Goal: Task Accomplishment & Management: Use online tool/utility

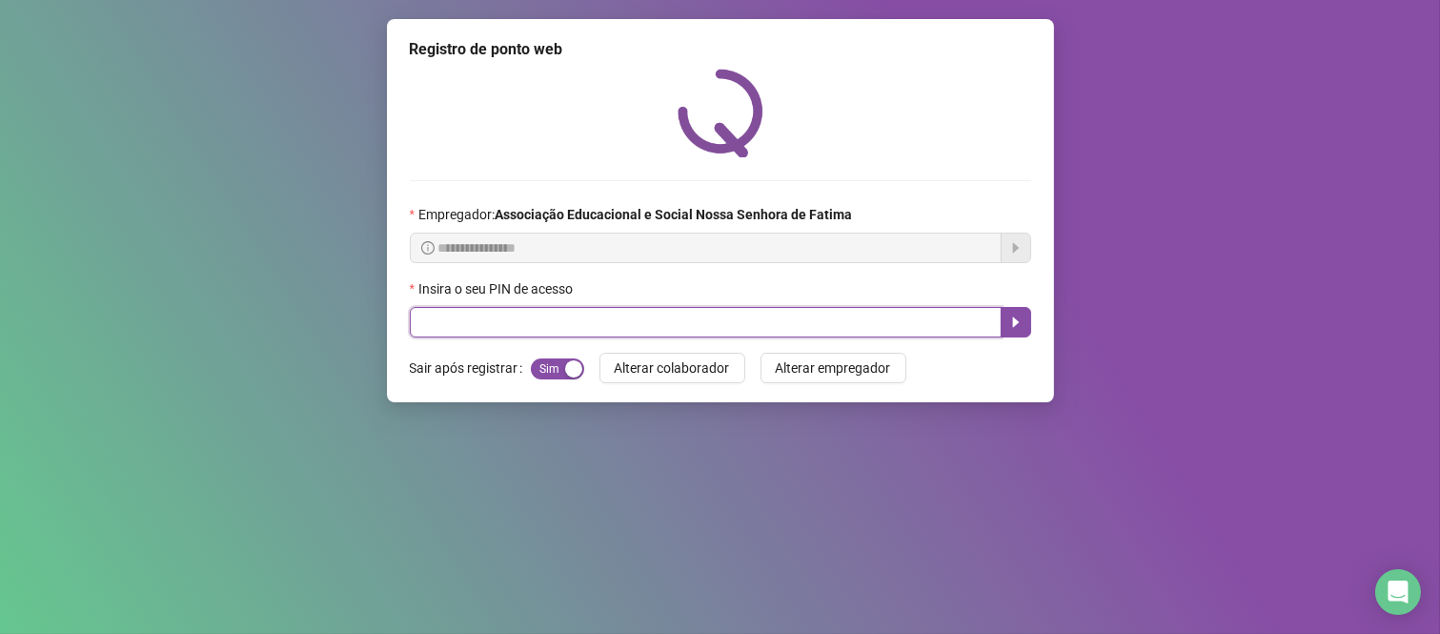
click at [601, 331] on input "text" at bounding box center [706, 322] width 592 height 30
type input "****"
click at [1017, 329] on icon "caret-right" at bounding box center [1015, 321] width 15 height 15
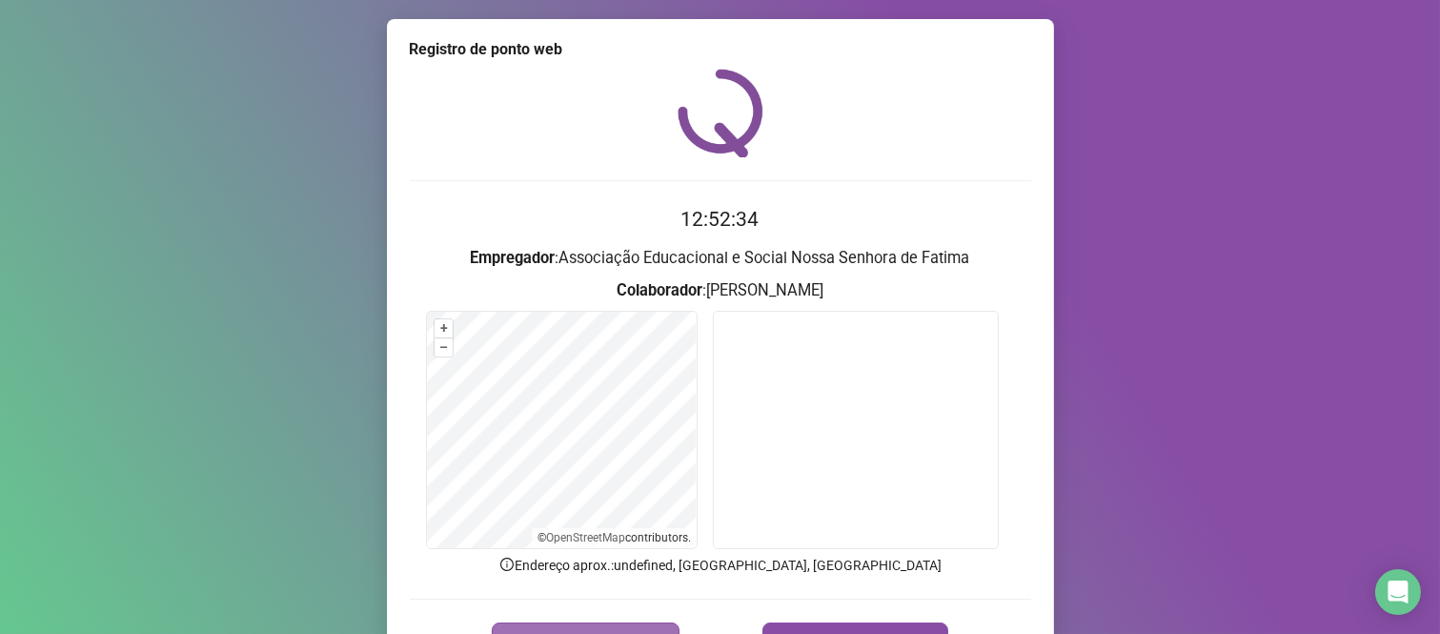
click at [539, 626] on button "REGISTRAR PONTO" at bounding box center [586, 641] width 188 height 38
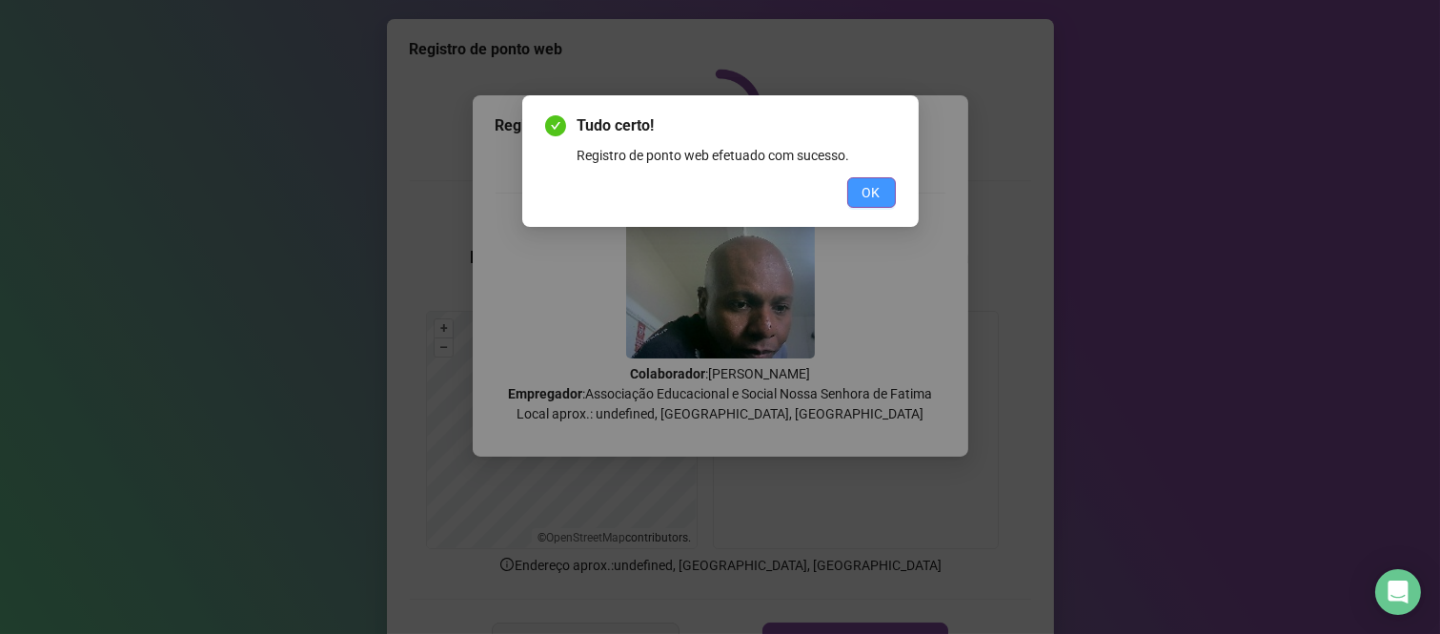
click at [881, 191] on button "OK" at bounding box center [871, 192] width 49 height 30
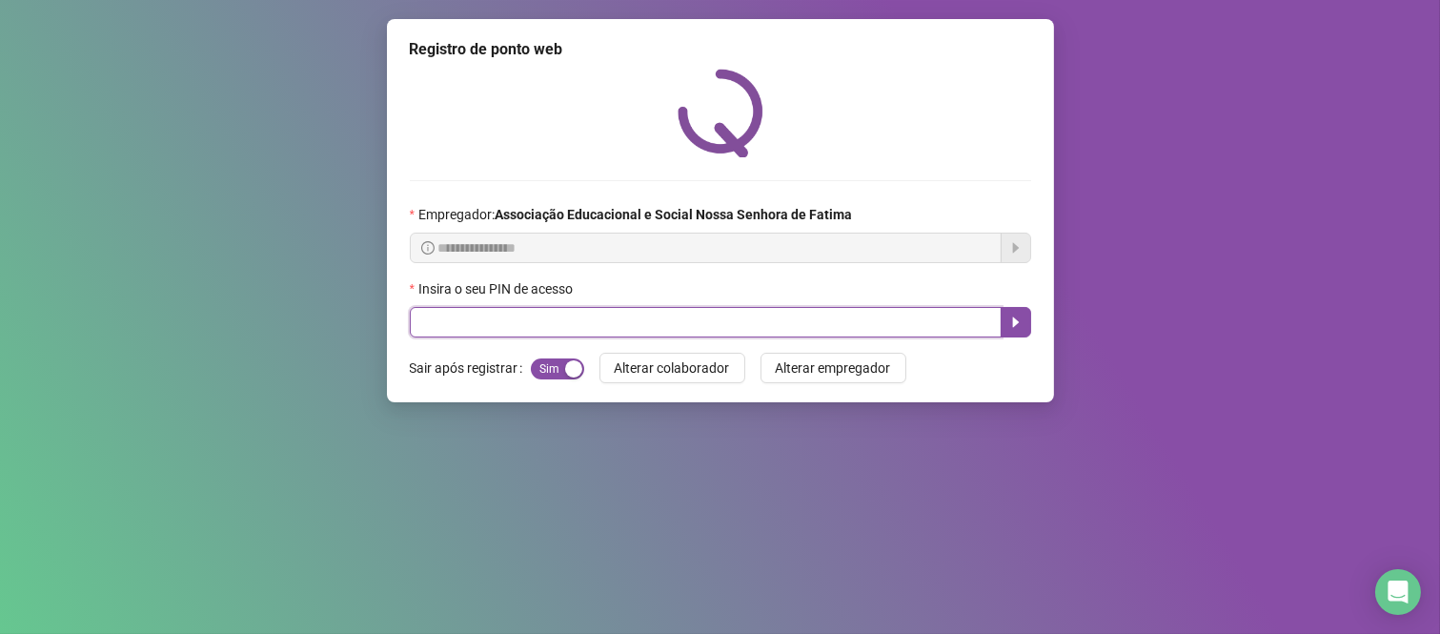
click at [623, 335] on input "text" at bounding box center [706, 322] width 592 height 30
type input "***"
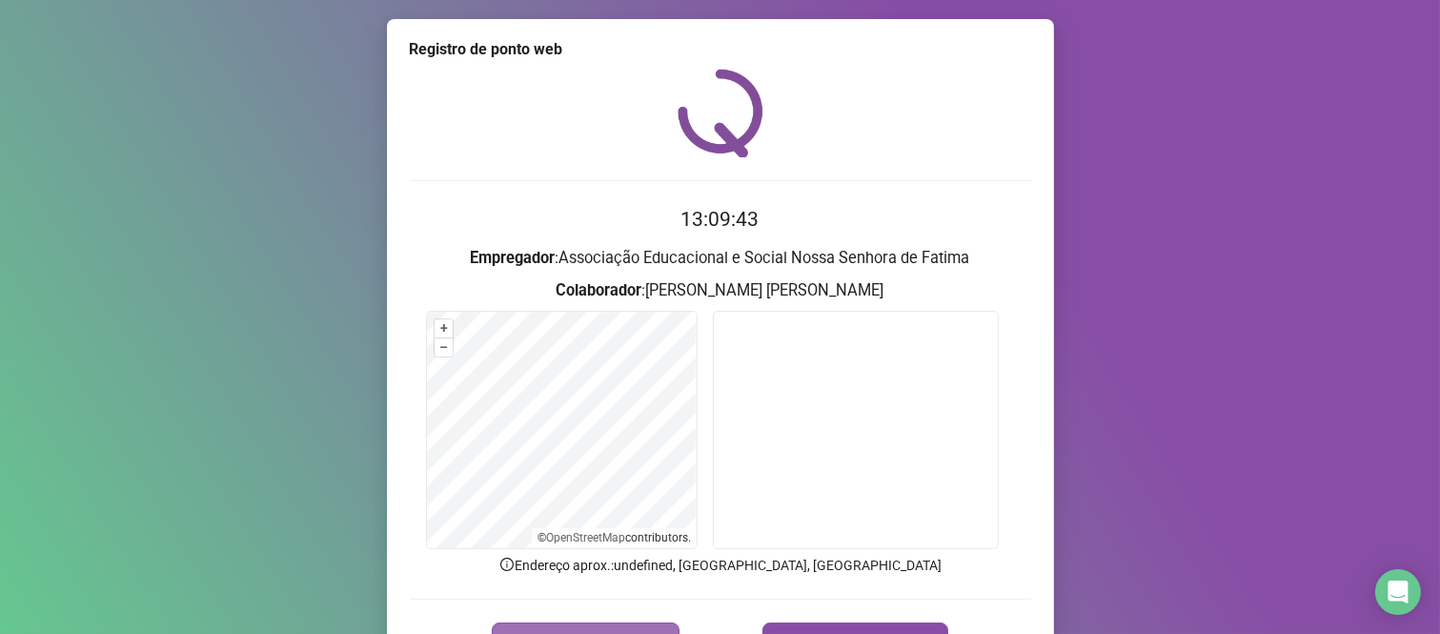
click at [595, 625] on button "REGISTRAR PONTO" at bounding box center [586, 641] width 188 height 38
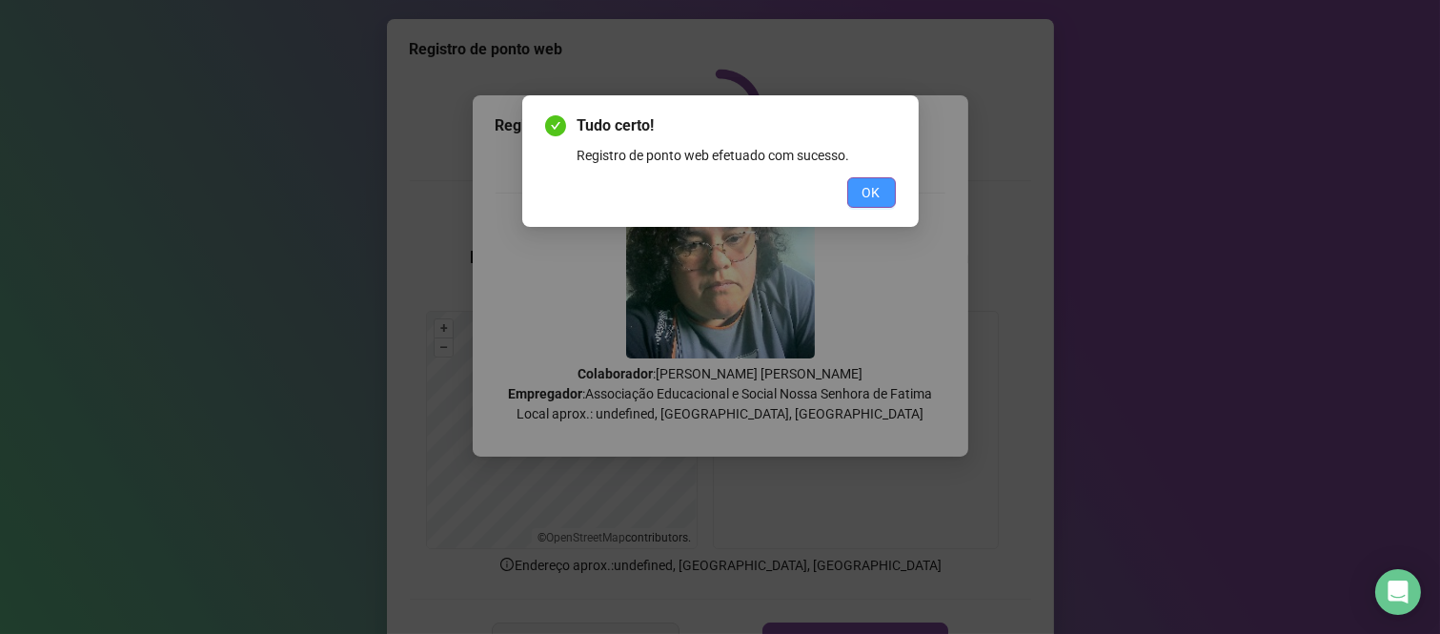
click at [873, 201] on span "OK" at bounding box center [871, 192] width 18 height 21
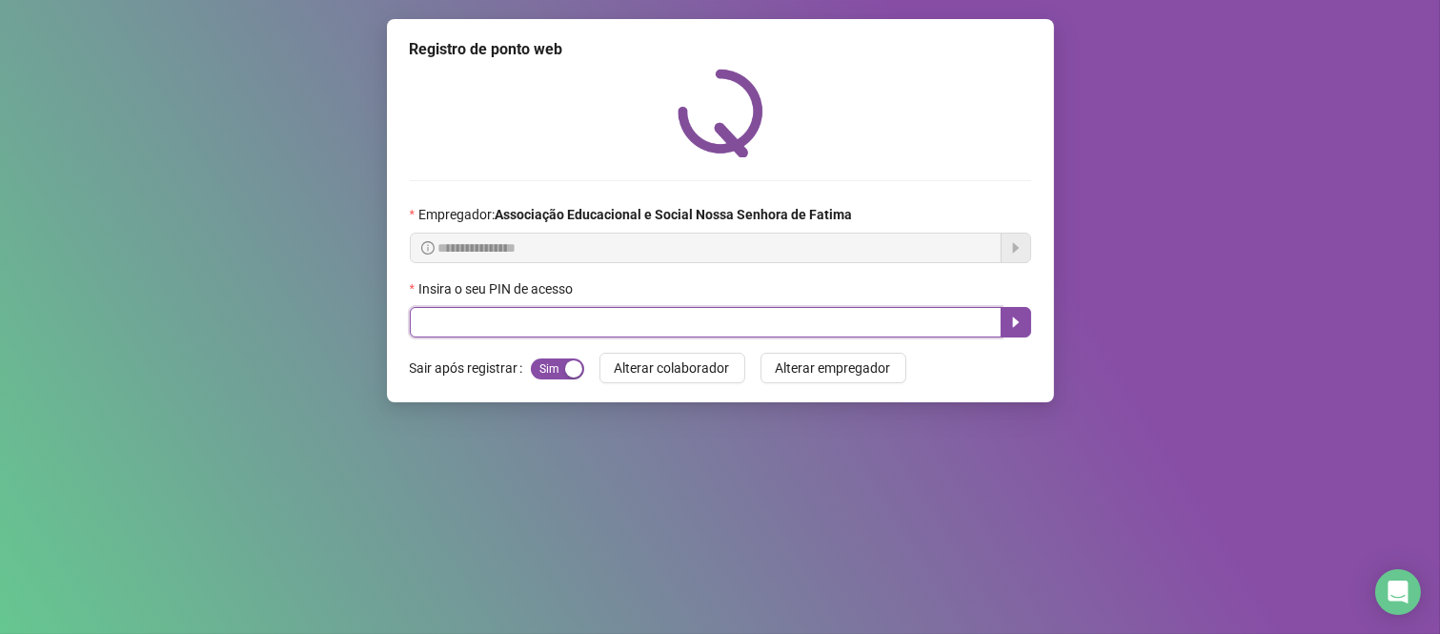
click at [840, 318] on input "text" at bounding box center [706, 322] width 592 height 30
type input "****"
click at [1021, 330] on icon "caret-right" at bounding box center [1015, 321] width 15 height 15
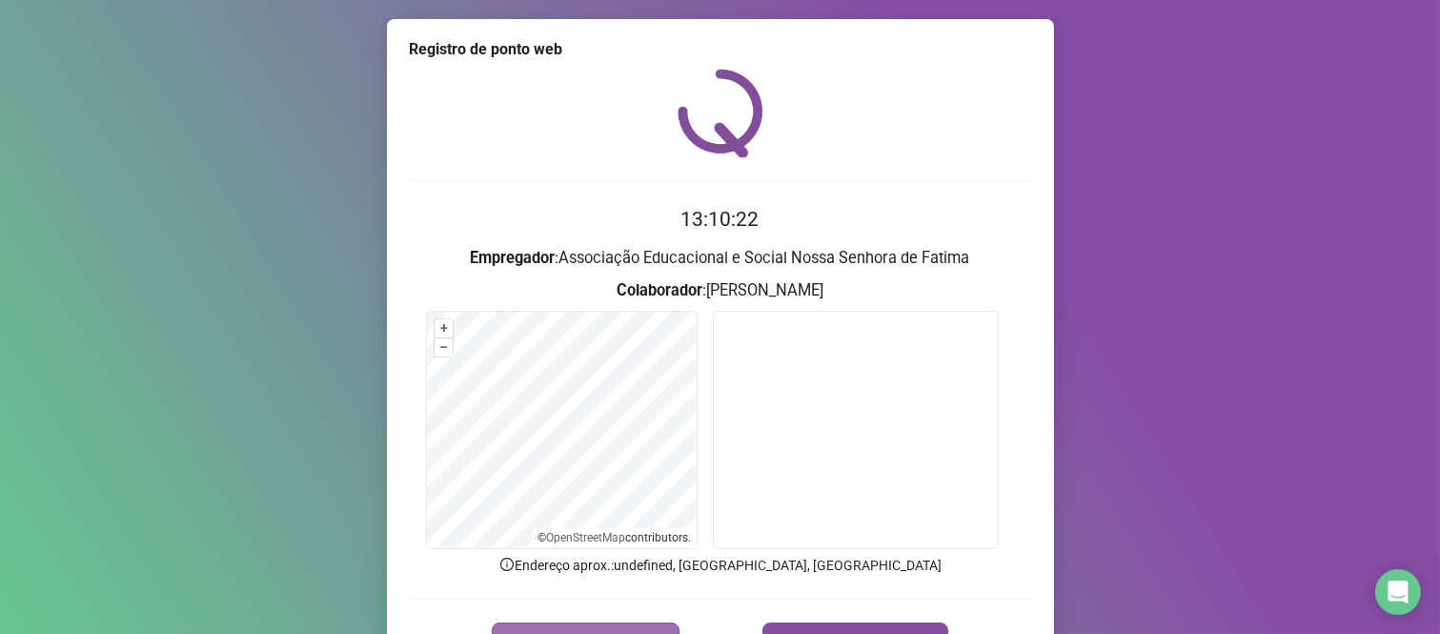
click at [551, 632] on span "REGISTRAR PONTO" at bounding box center [597, 641] width 134 height 23
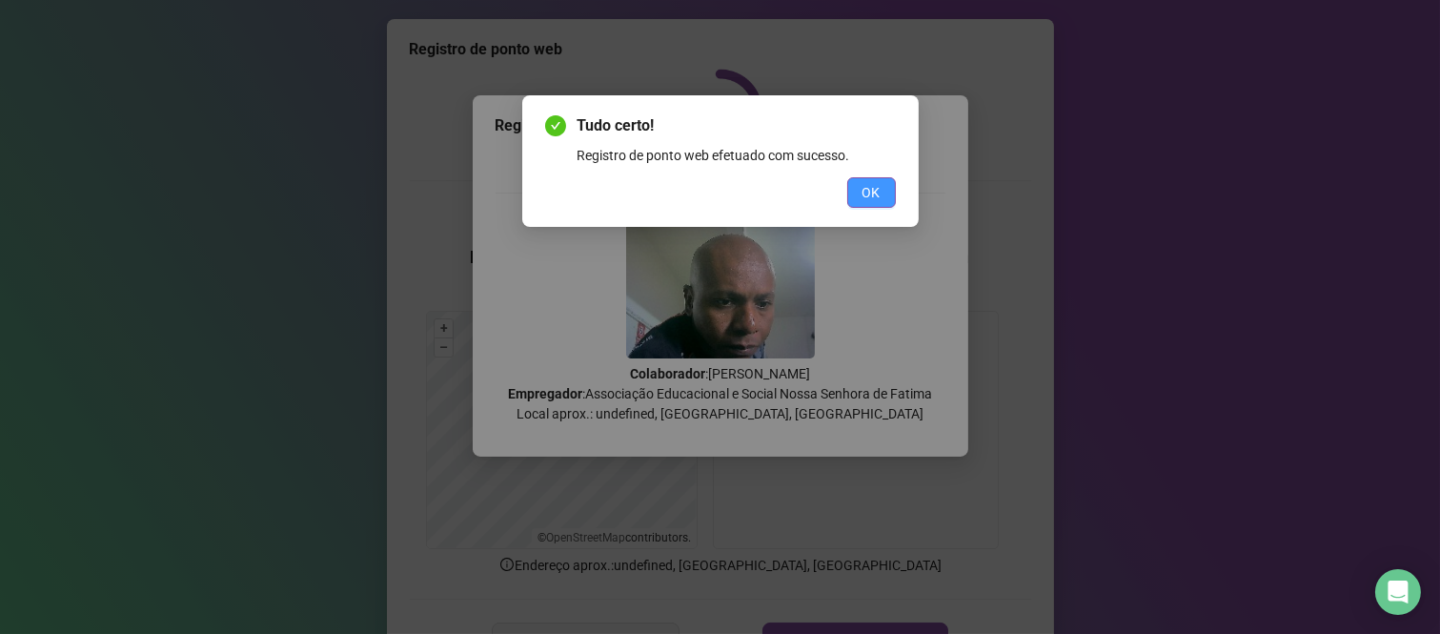
click at [870, 193] on span "OK" at bounding box center [871, 192] width 18 height 21
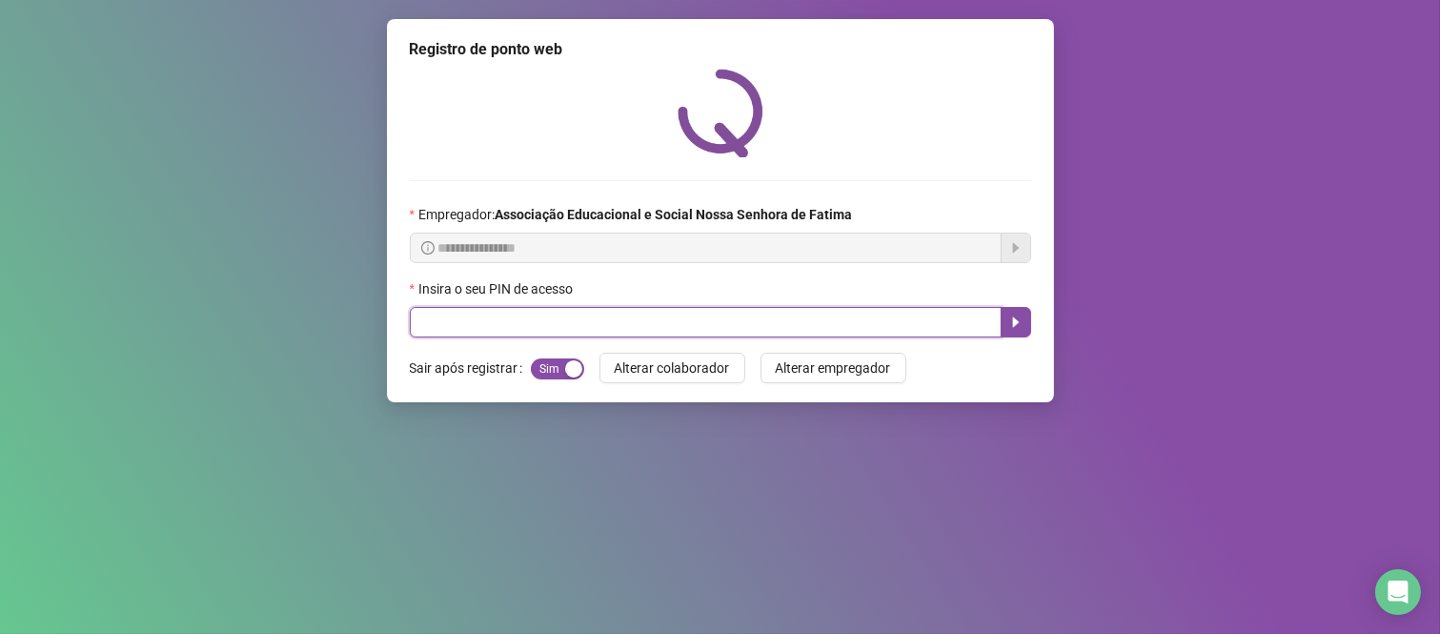
click at [422, 316] on input "text" at bounding box center [706, 322] width 592 height 30
type input "***"
click at [1012, 328] on icon "caret-right" at bounding box center [1015, 321] width 15 height 15
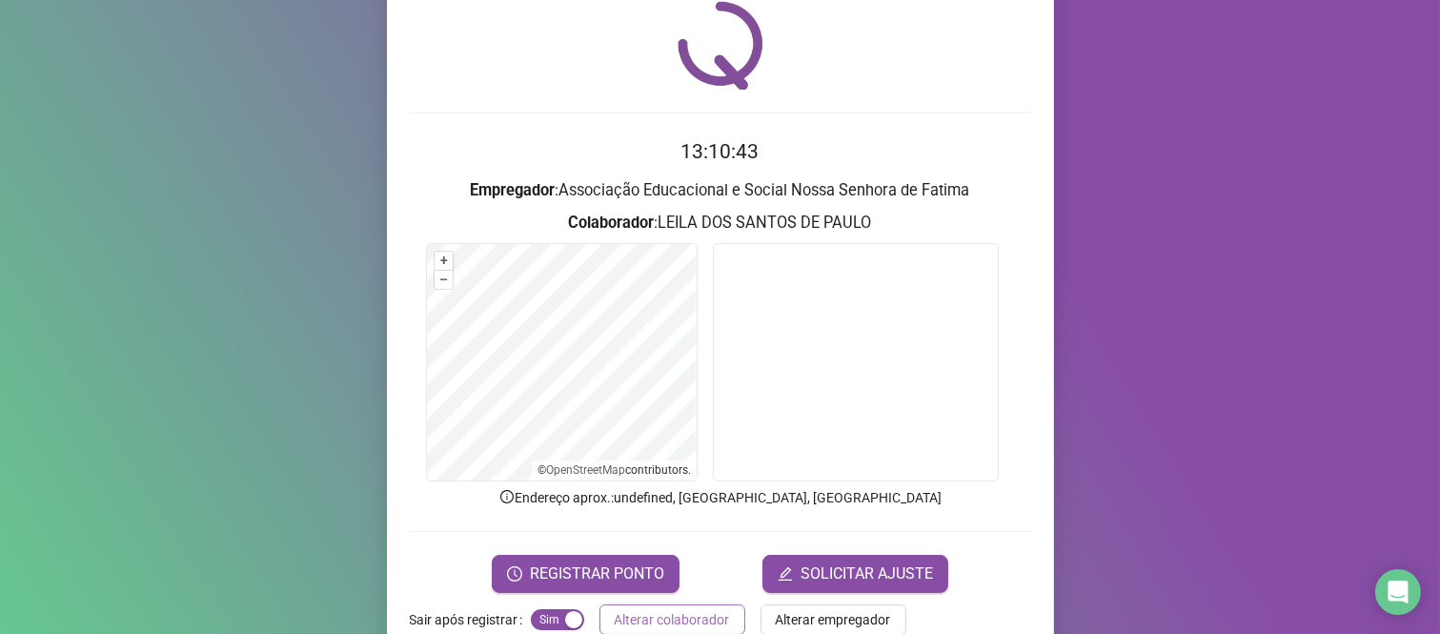
scroll to position [109, 0]
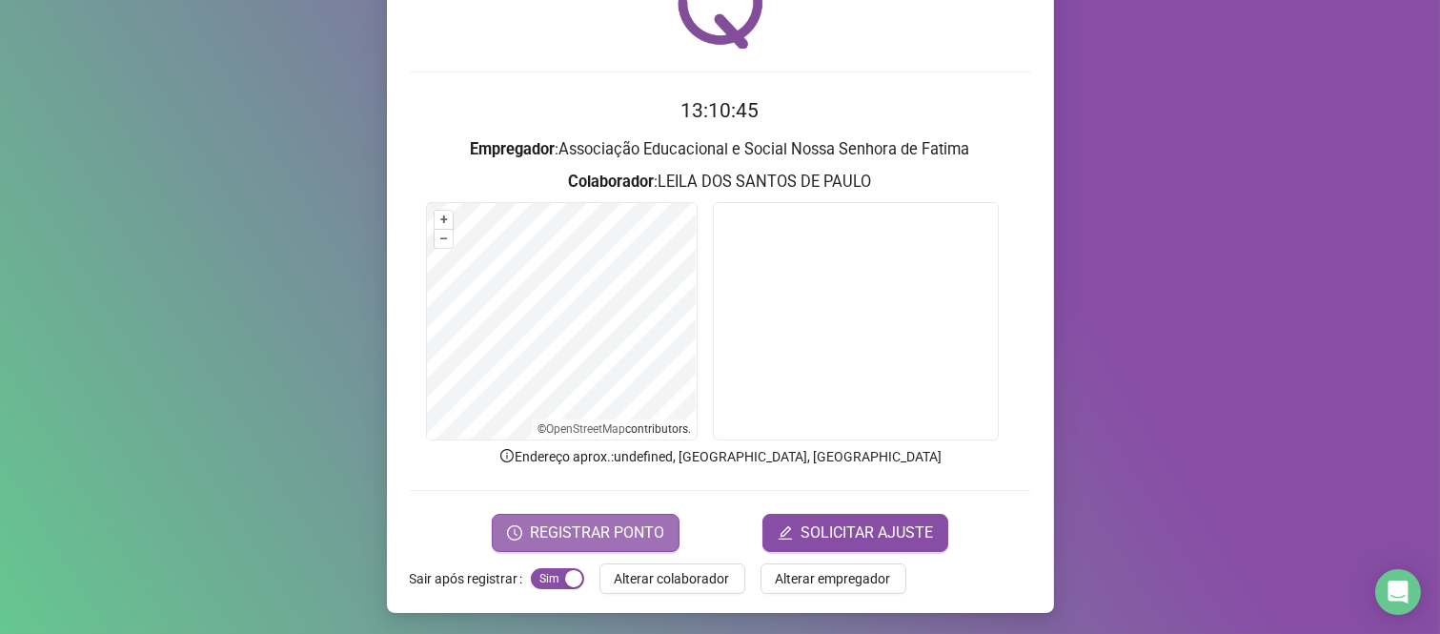
click at [600, 529] on span "REGISTRAR PONTO" at bounding box center [597, 532] width 134 height 23
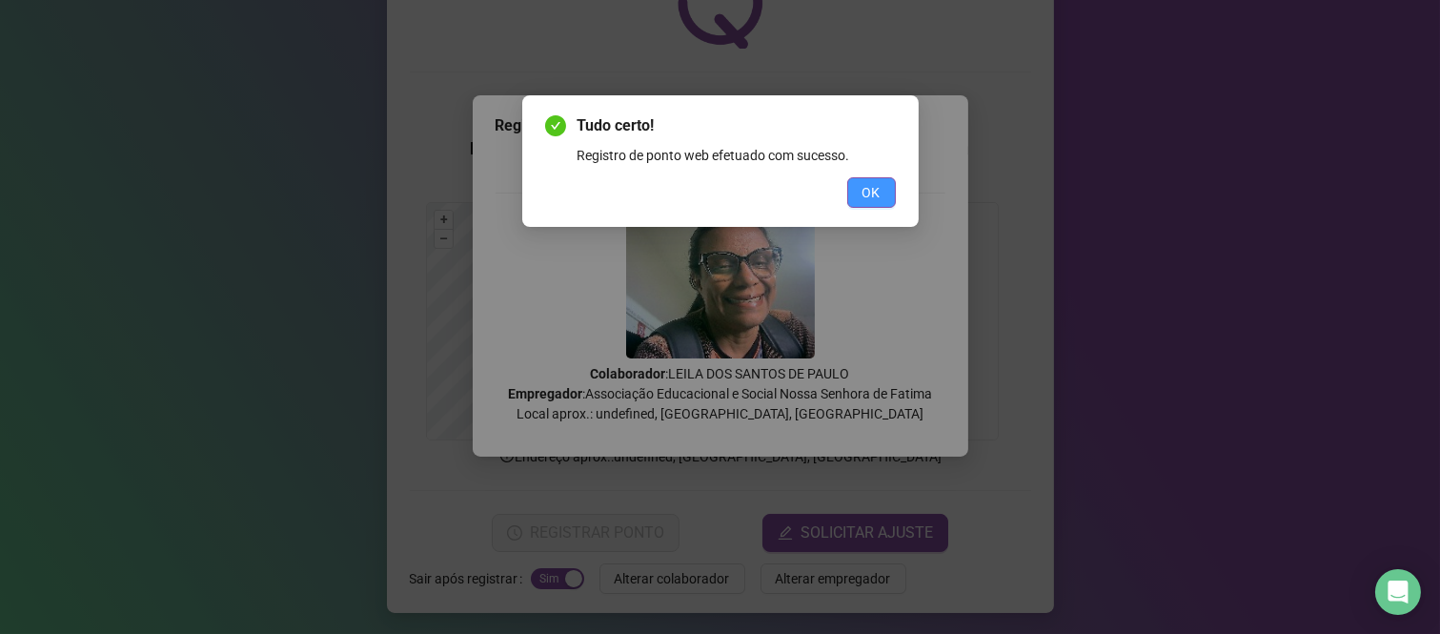
click at [880, 188] on span "OK" at bounding box center [871, 192] width 18 height 21
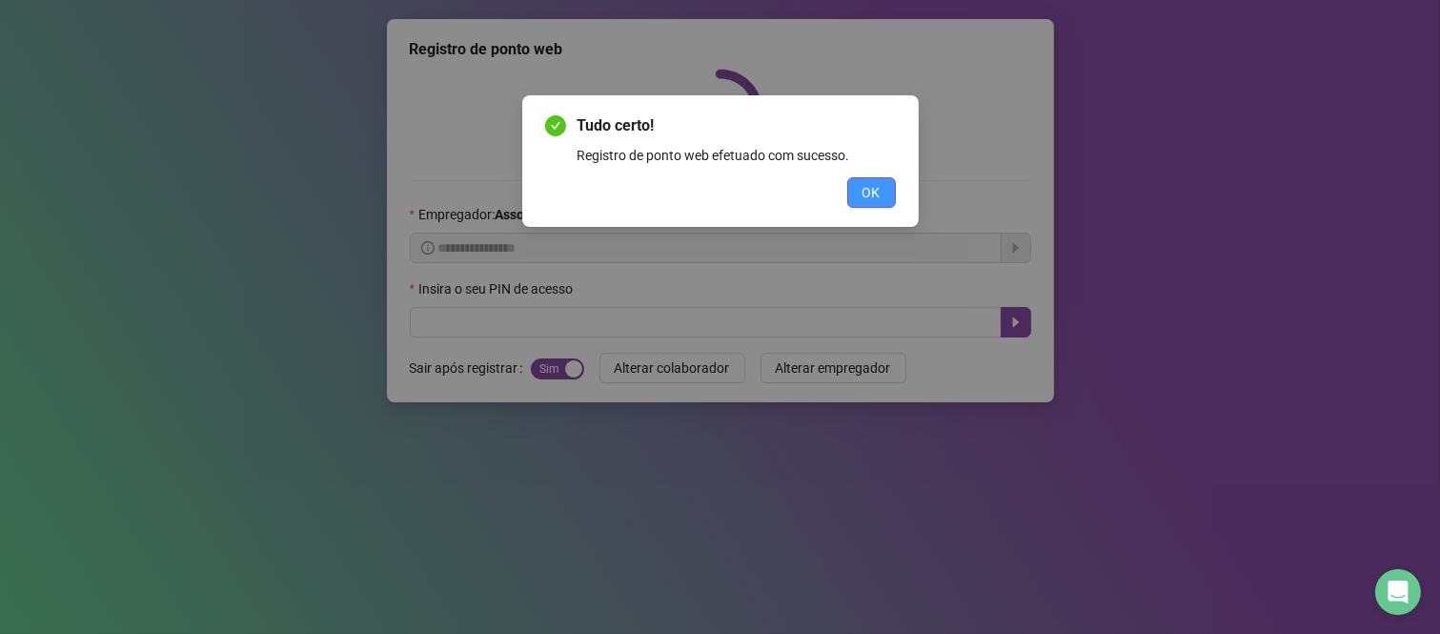
scroll to position [0, 0]
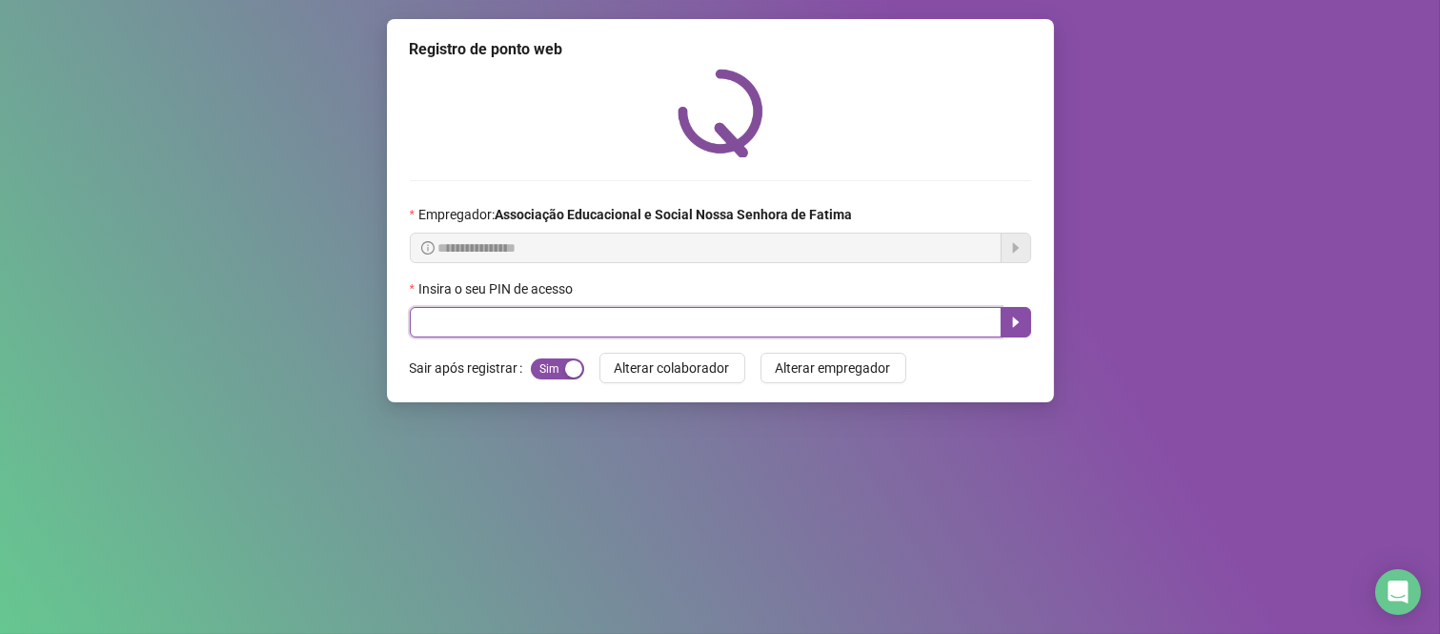
click at [461, 320] on input "text" at bounding box center [706, 322] width 592 height 30
type input "***"
click at [1011, 334] on button "button" at bounding box center [1016, 322] width 30 height 30
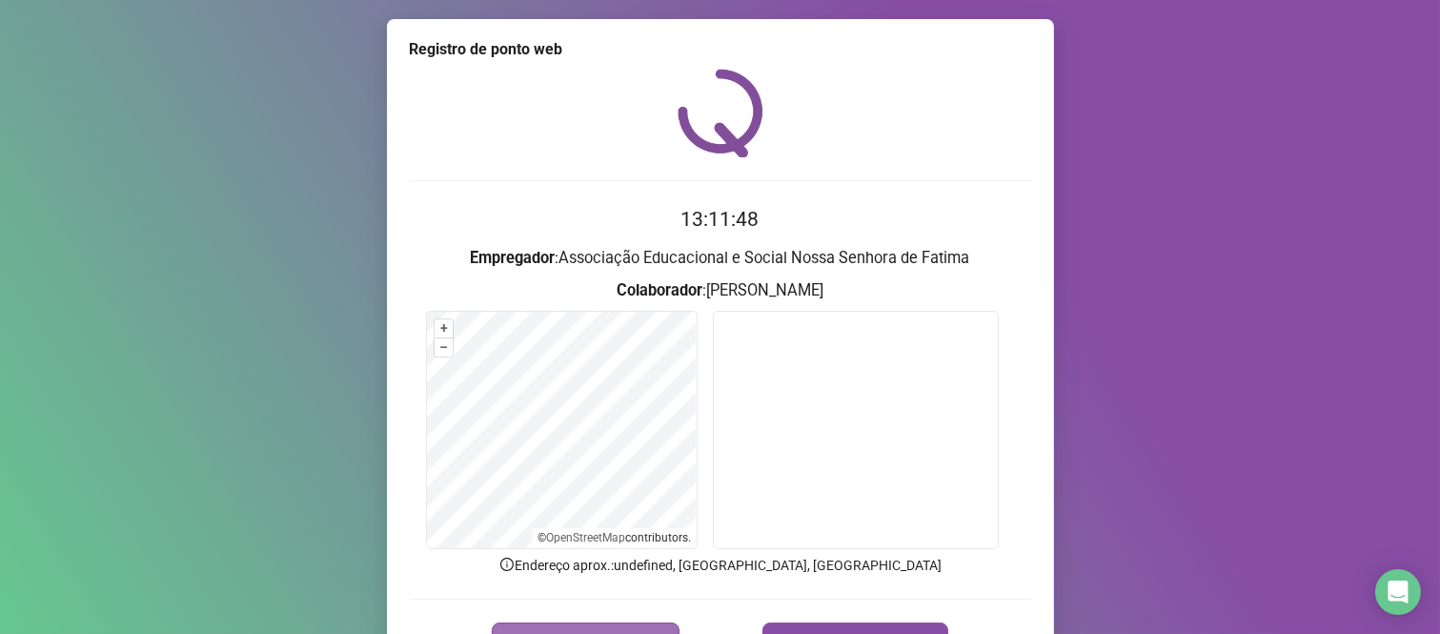
click at [629, 625] on button "REGISTRAR PONTO" at bounding box center [586, 641] width 188 height 38
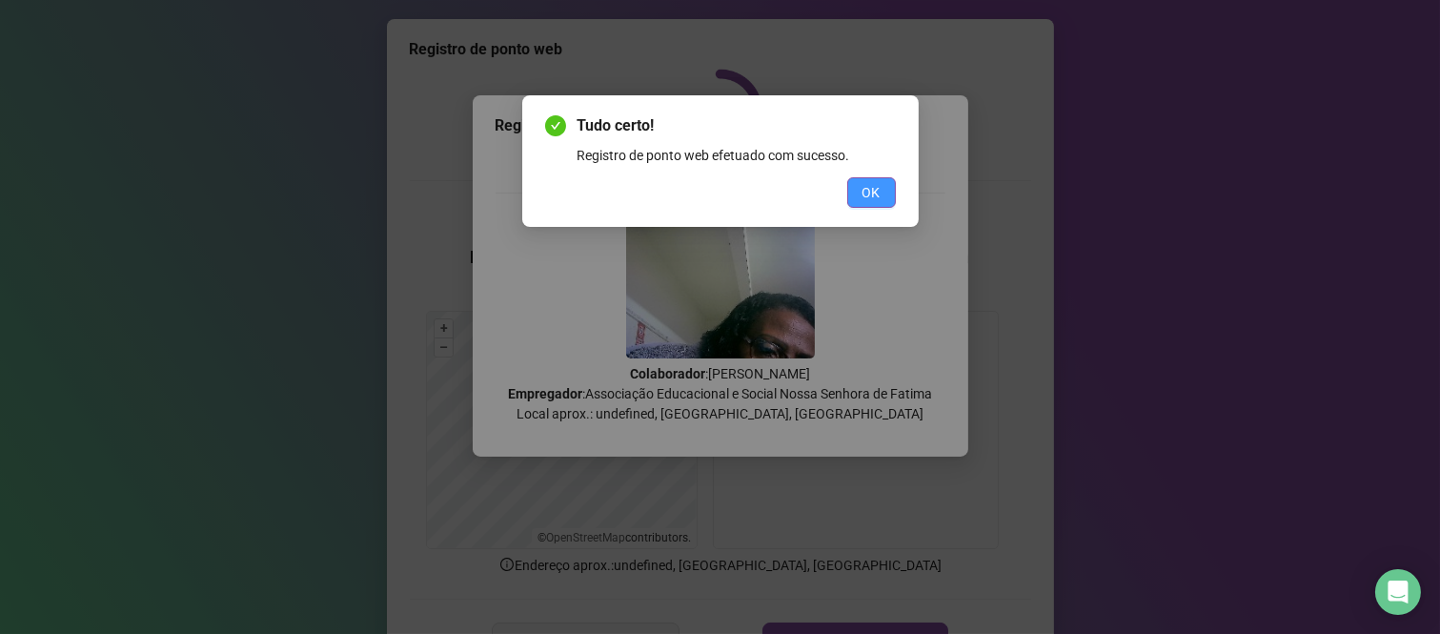
click at [883, 194] on button "OK" at bounding box center [871, 192] width 49 height 30
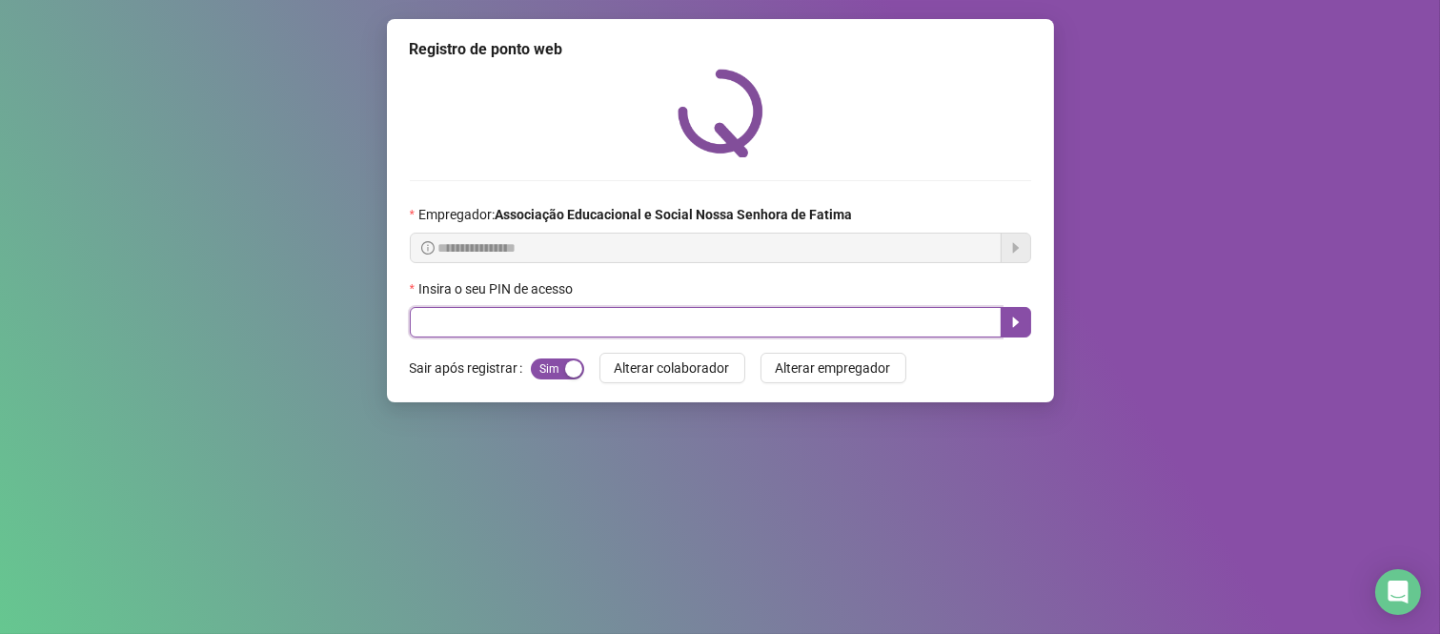
click at [881, 325] on input "text" at bounding box center [706, 322] width 592 height 30
type input "****"
click at [1011, 325] on icon "caret-right" at bounding box center [1015, 321] width 15 height 15
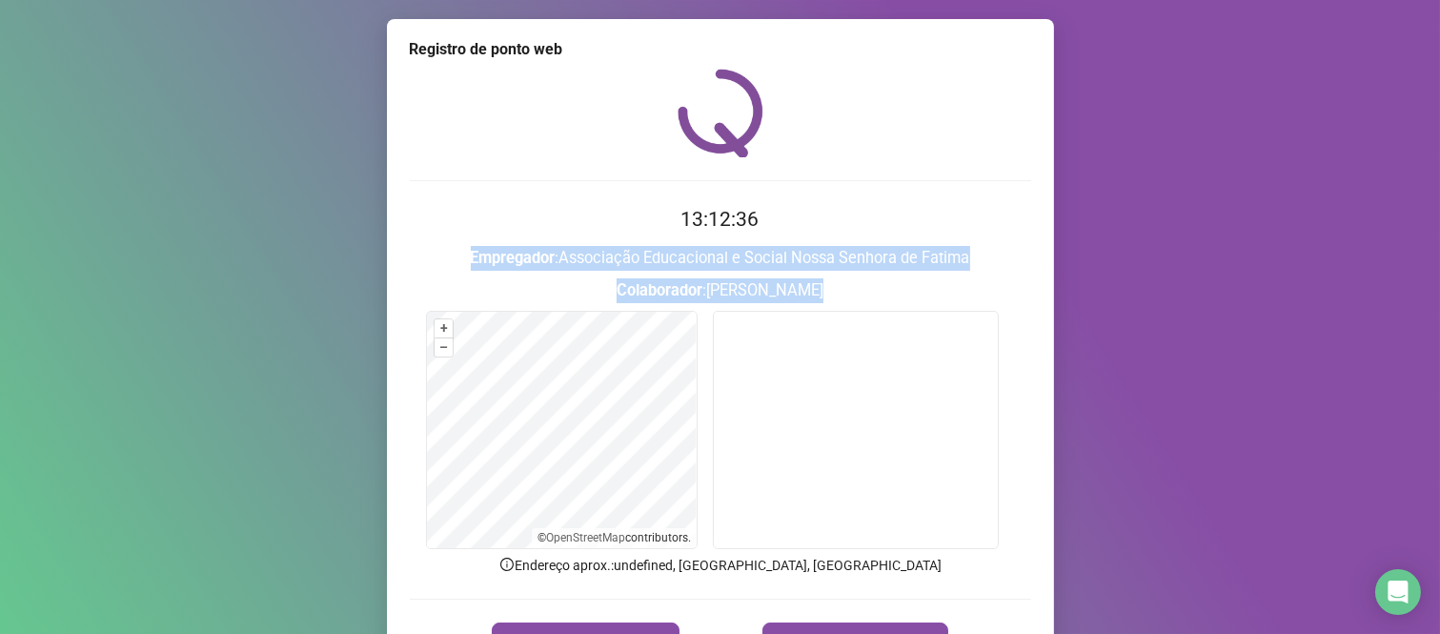
drag, startPoint x: 1423, startPoint y: 196, endPoint x: 1423, endPoint y: 322, distance: 125.8
click at [1423, 322] on div "Registro de ponto web 13:12:36 Empregador : Associação Educacional e Social Nos…" at bounding box center [720, 317] width 1440 height 634
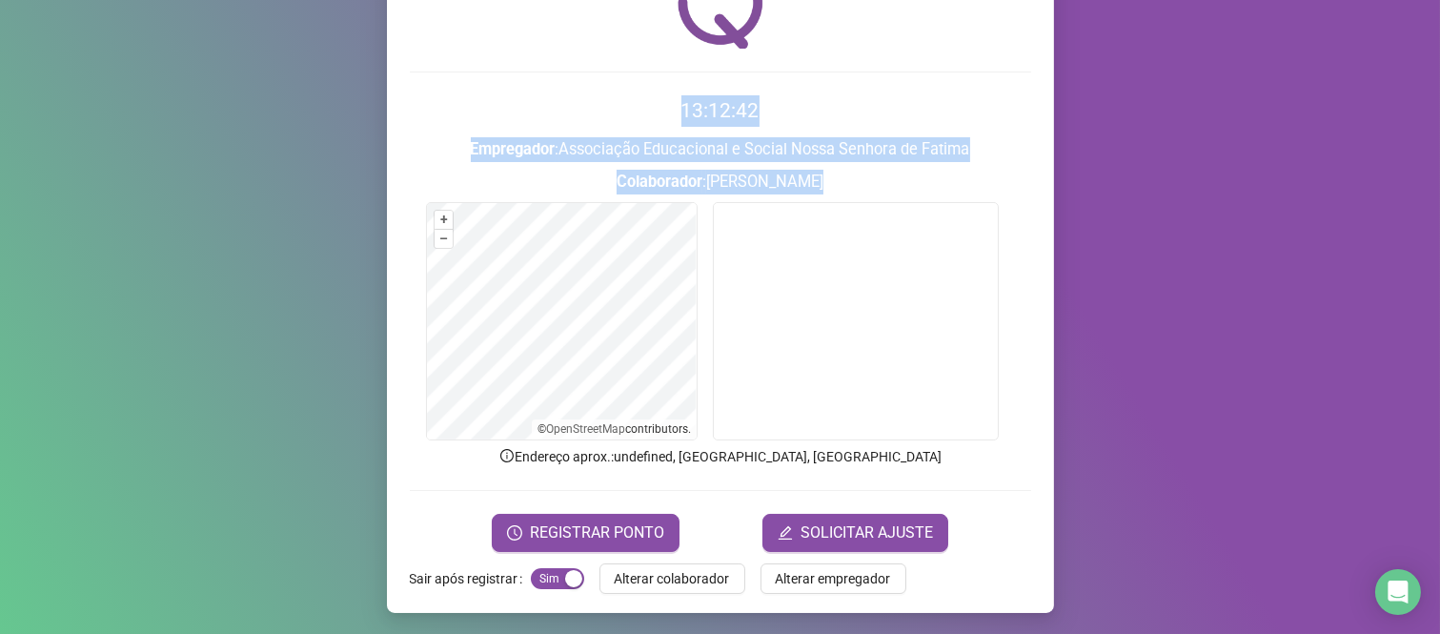
click at [1172, 339] on div "Registro de ponto web 13:12:42 Empregador : Associação Educacional e Social Nos…" at bounding box center [720, 317] width 1440 height 634
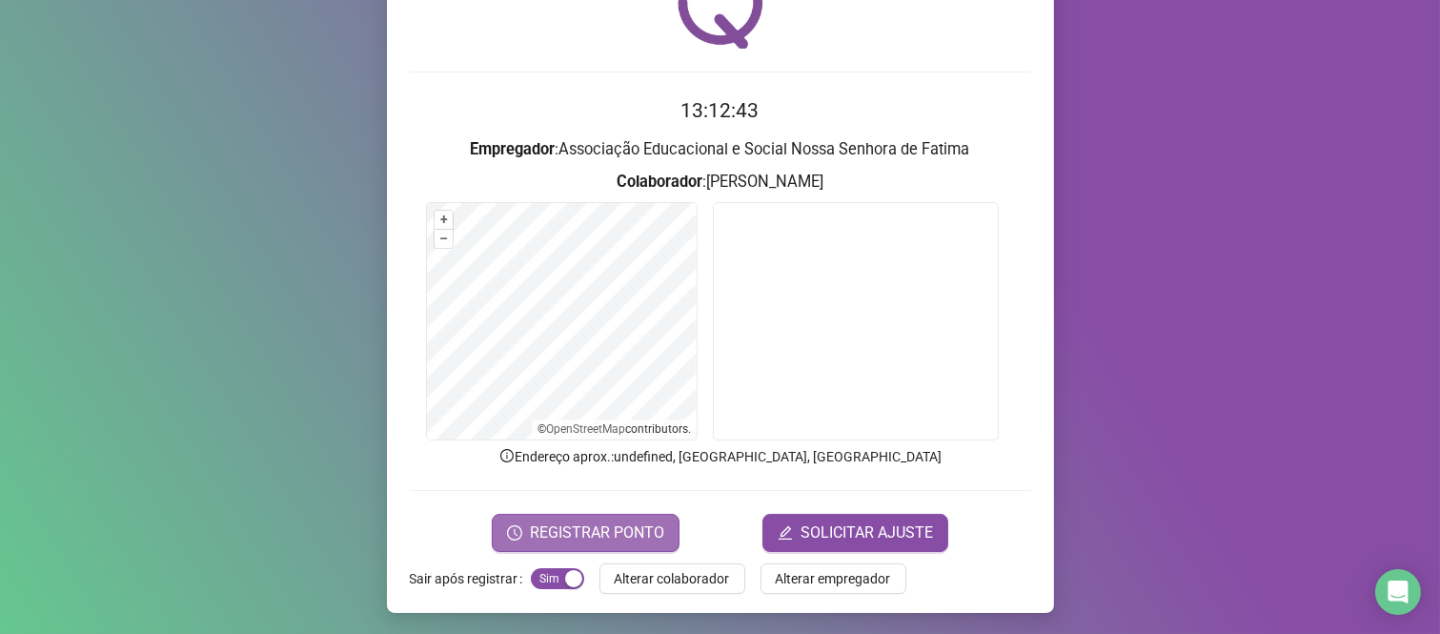
click at [619, 514] on button "REGISTRAR PONTO" at bounding box center [586, 533] width 188 height 38
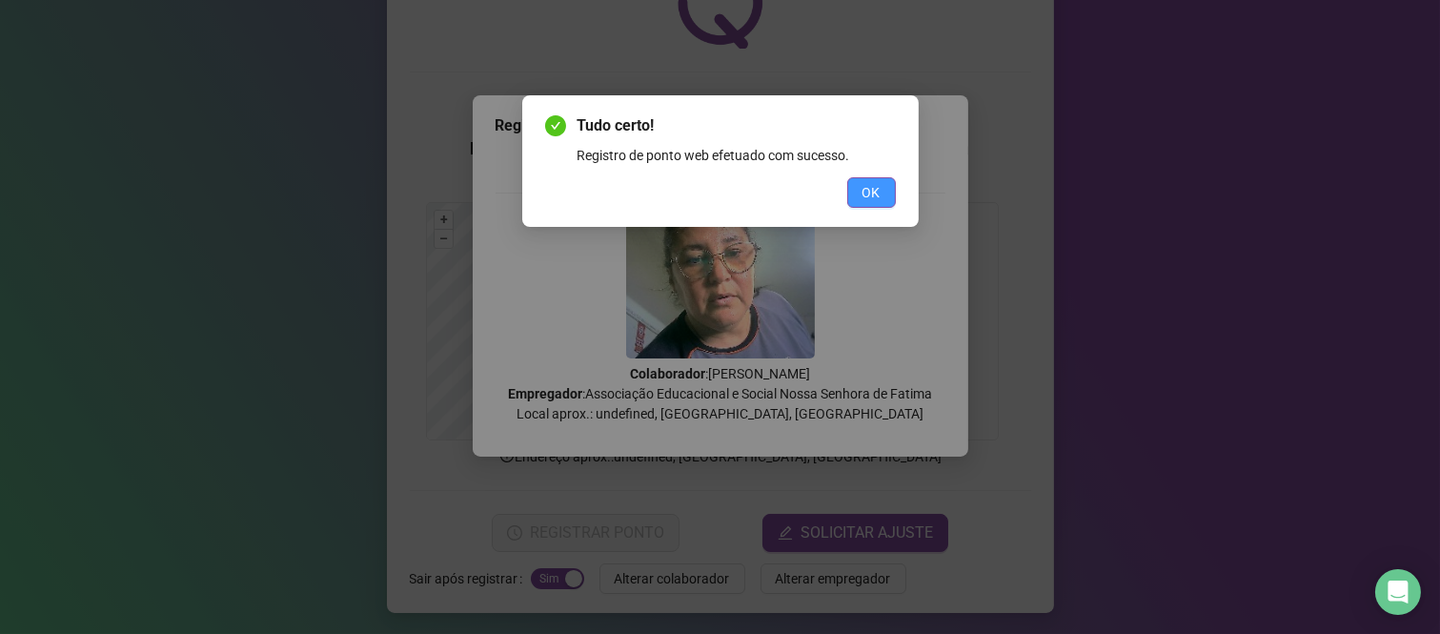
click at [873, 179] on button "OK" at bounding box center [871, 192] width 49 height 30
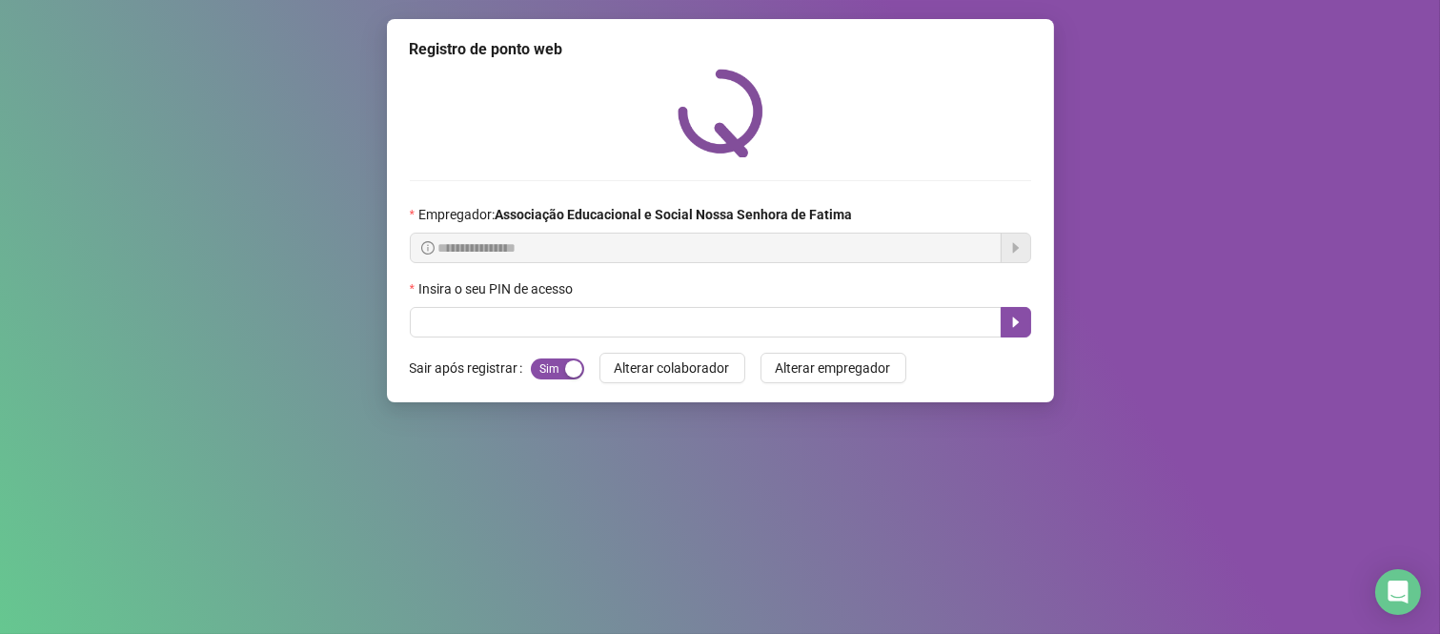
scroll to position [0, 0]
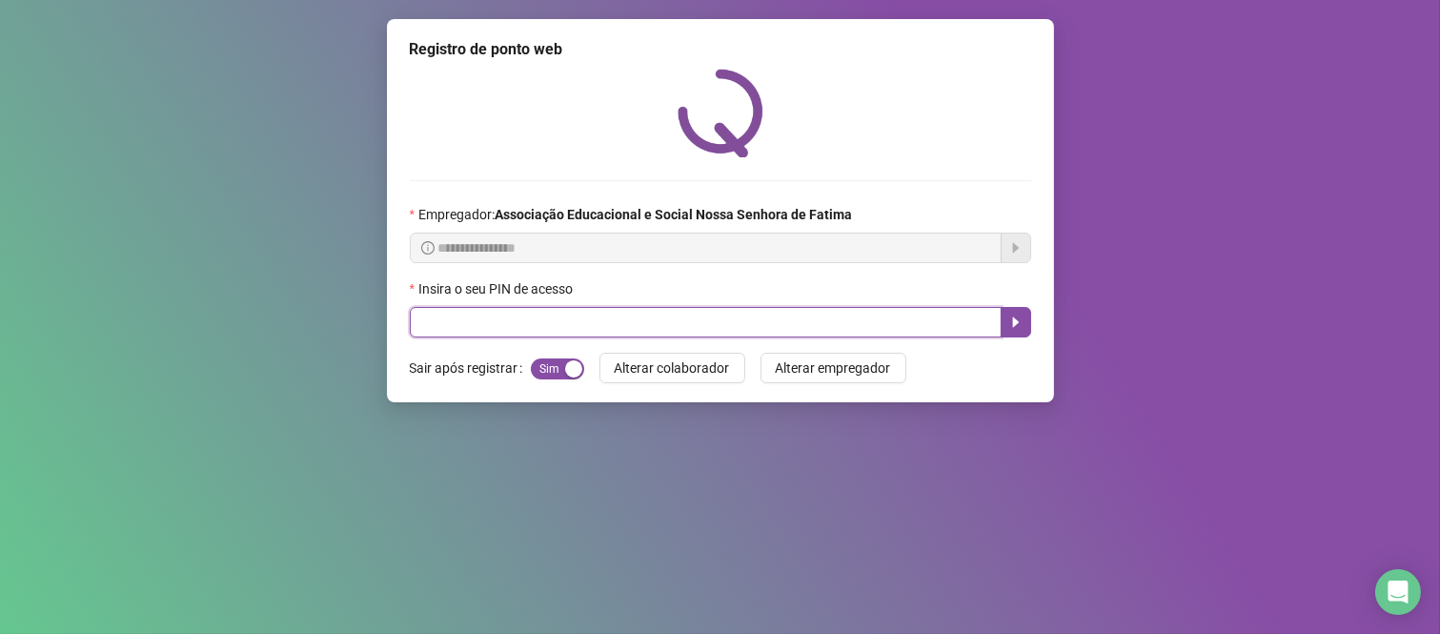
click at [821, 324] on input "text" at bounding box center [706, 322] width 592 height 30
type input "****"
click at [1025, 334] on button "button" at bounding box center [1016, 322] width 30 height 30
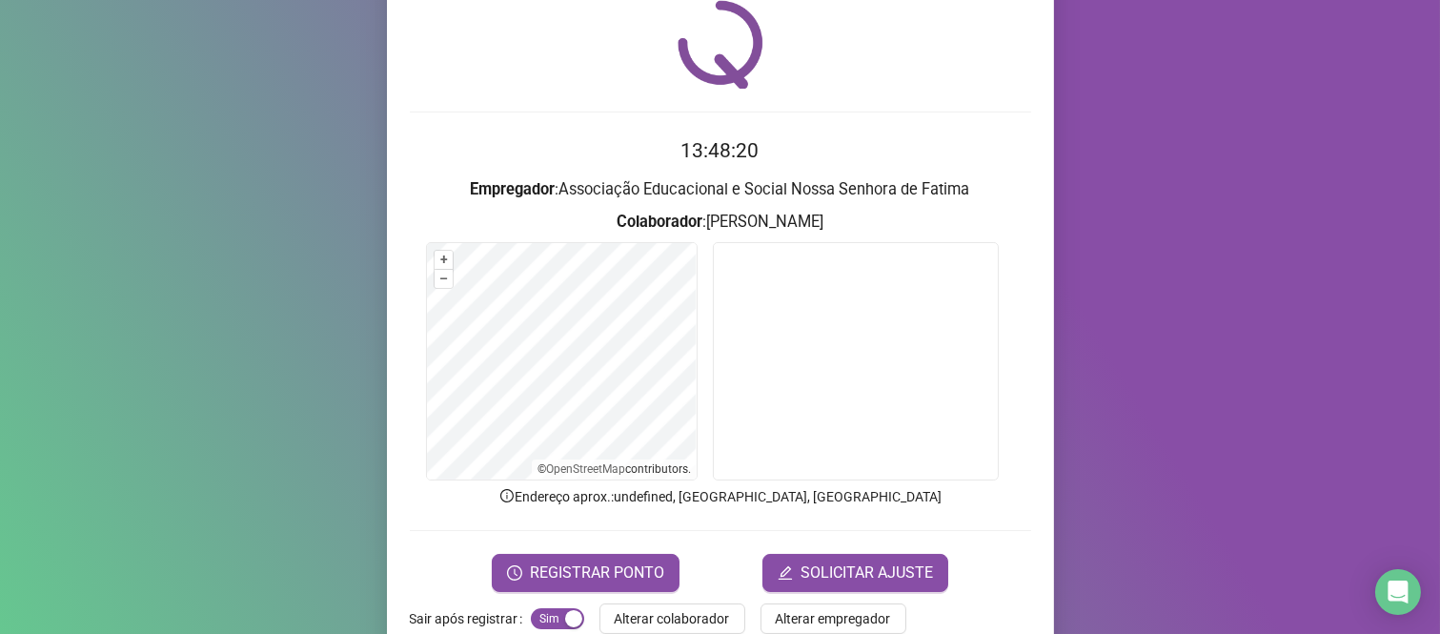
scroll to position [106, 0]
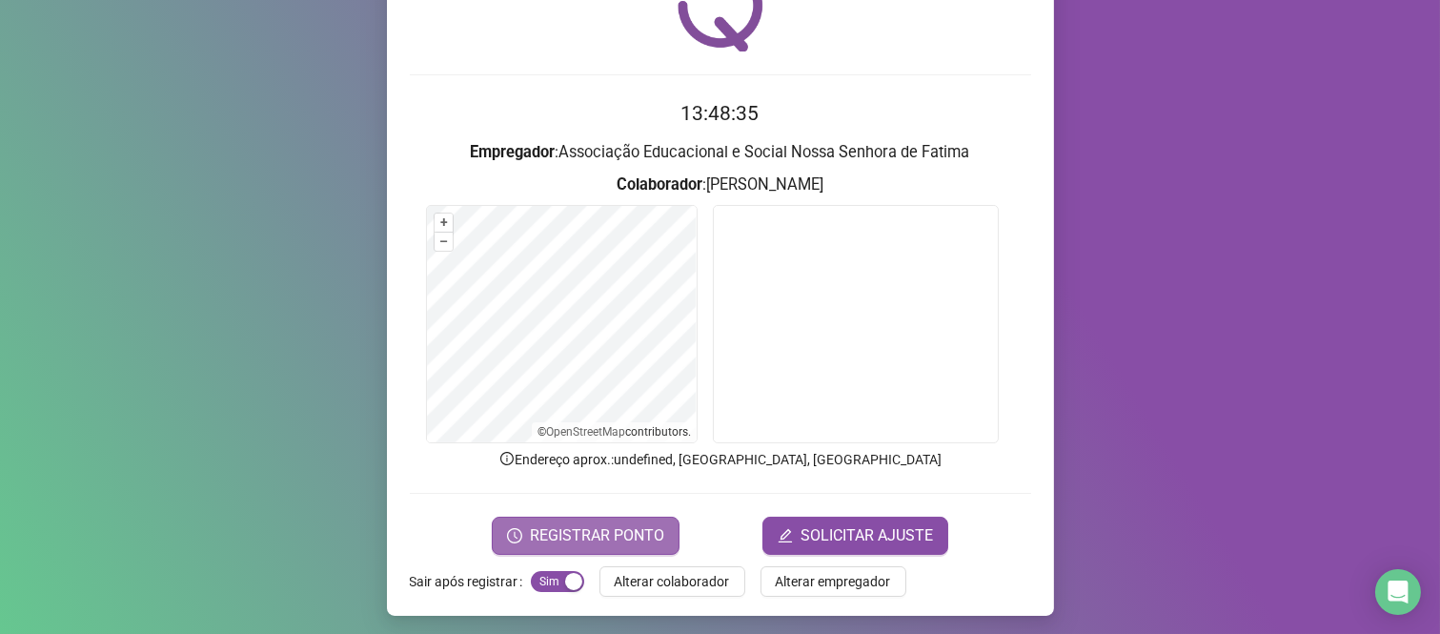
click at [565, 547] on button "REGISTRAR PONTO" at bounding box center [586, 536] width 188 height 38
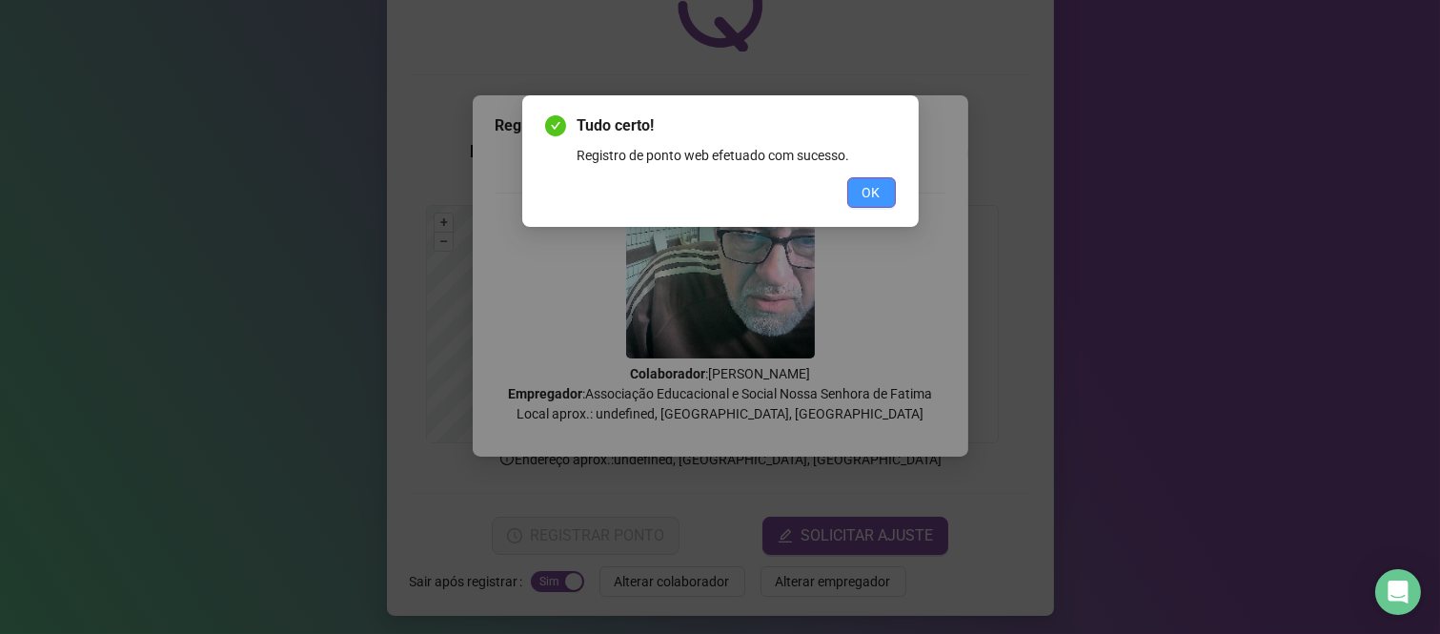
click at [891, 195] on button "OK" at bounding box center [871, 192] width 49 height 30
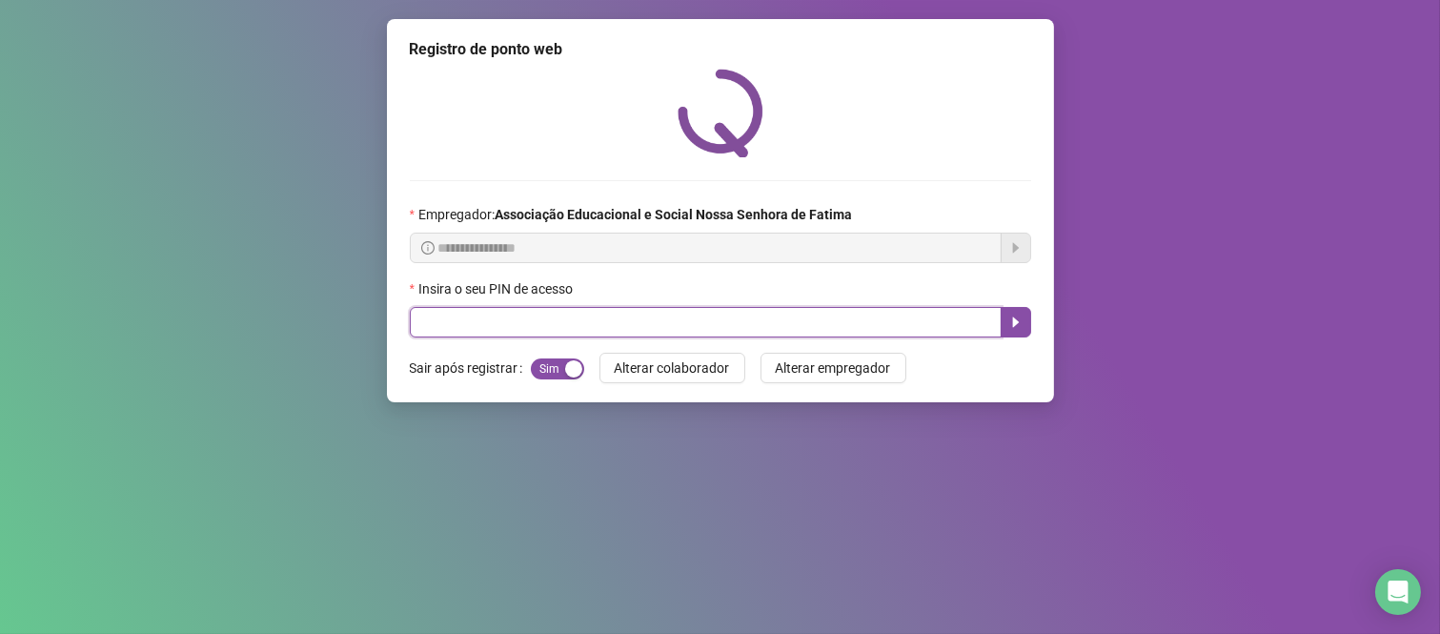
click at [711, 334] on input "text" at bounding box center [706, 322] width 592 height 30
type input "****"
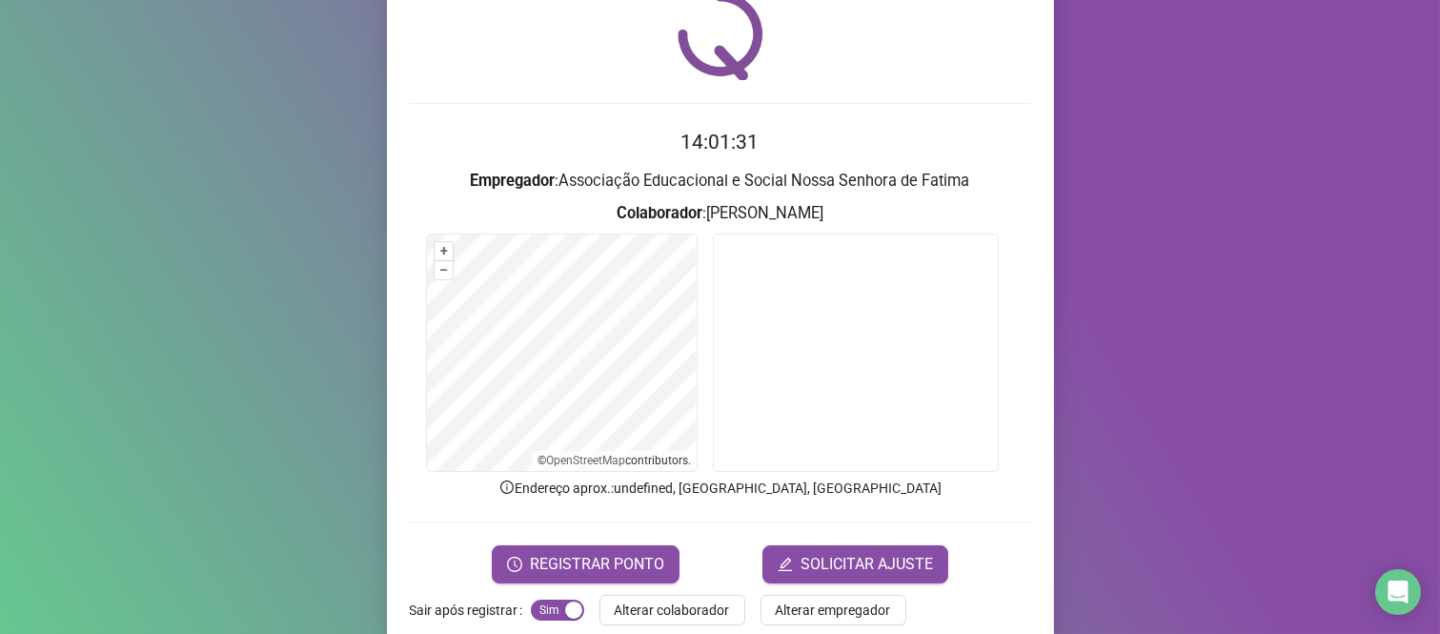
scroll to position [91, 0]
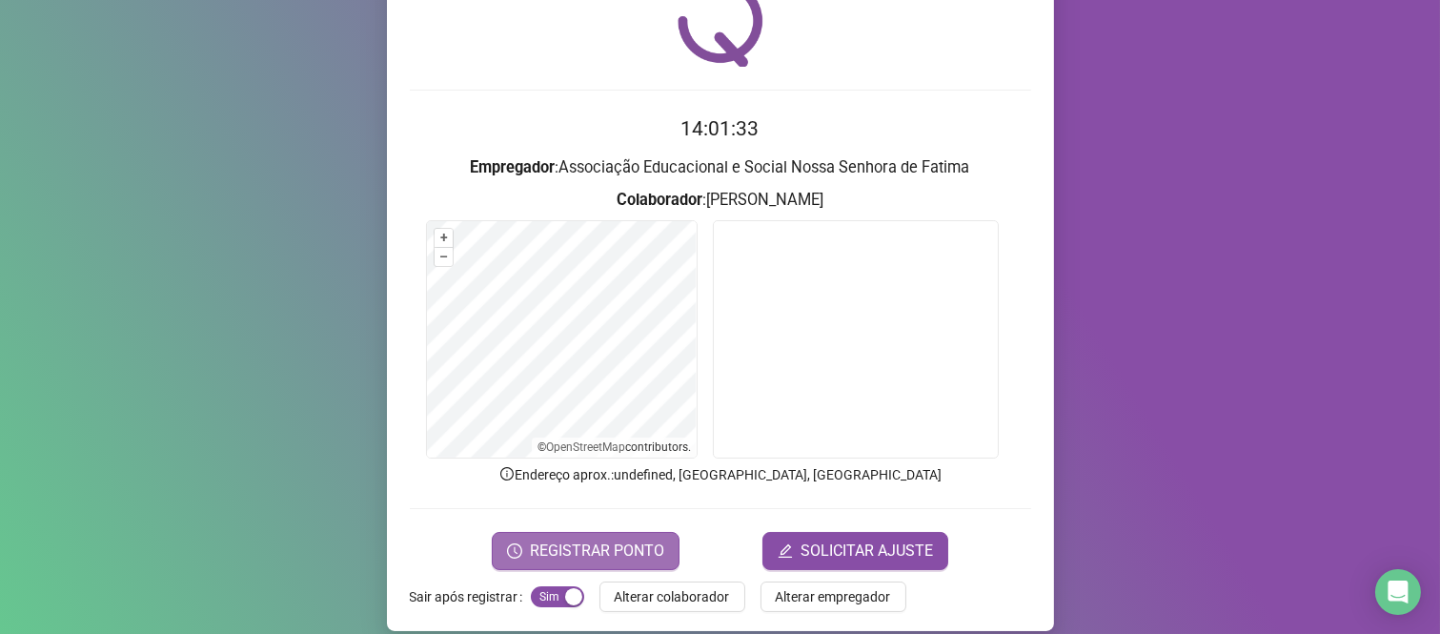
click at [570, 564] on button "REGISTRAR PONTO" at bounding box center [586, 551] width 188 height 38
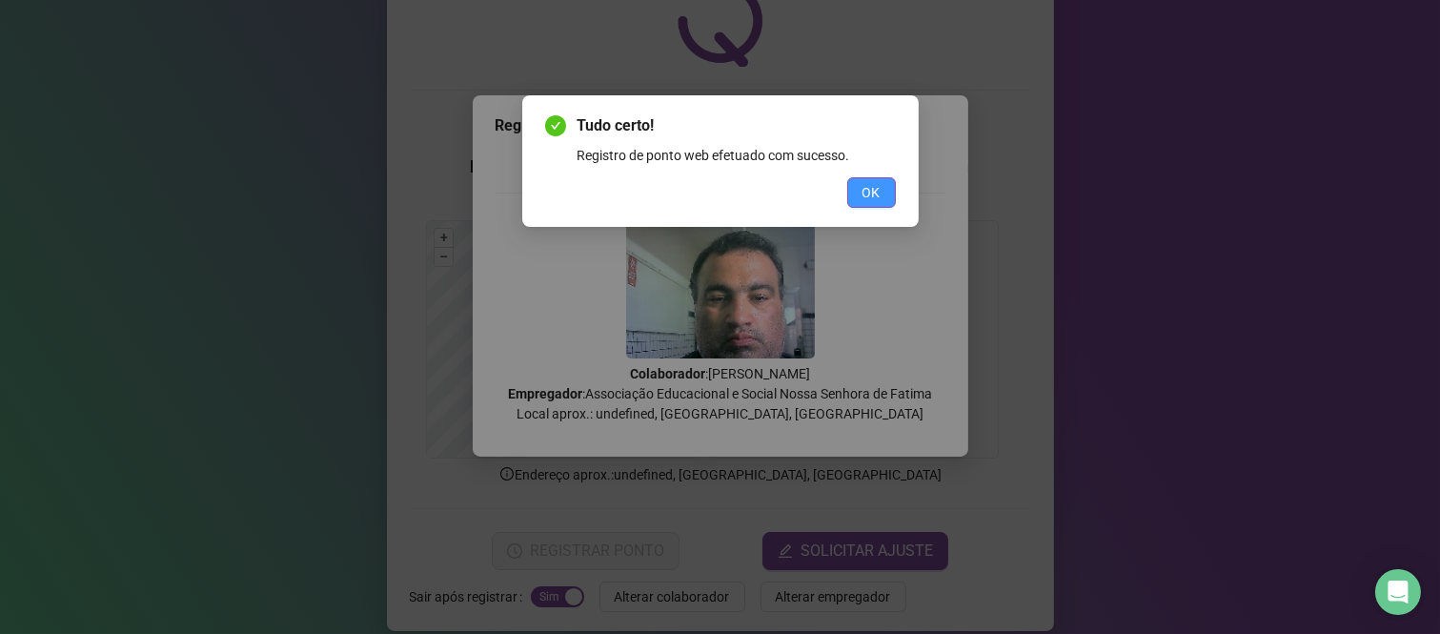
click at [862, 192] on span "OK" at bounding box center [871, 192] width 18 height 21
